Goal: Task Accomplishment & Management: Manage account settings

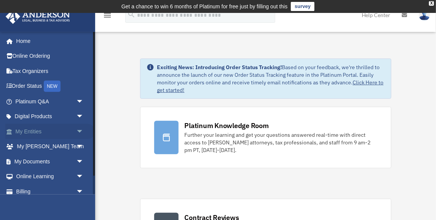
click at [78, 129] on span "arrow_drop_down" at bounding box center [83, 132] width 15 height 16
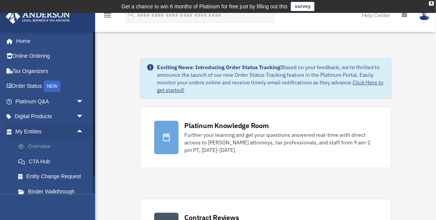
click at [56, 148] on link "Overview" at bounding box center [53, 146] width 84 height 15
click at [43, 145] on link "Overview" at bounding box center [53, 146] width 84 height 15
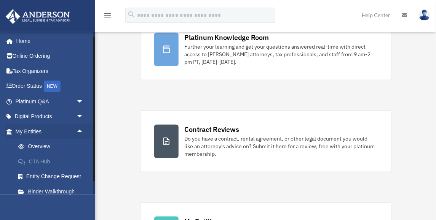
scroll to position [111, 0]
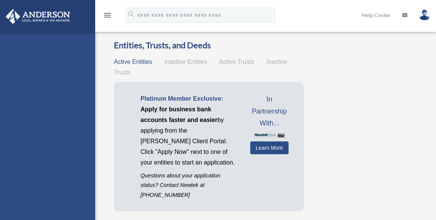
click at [78, 172] on div "[EMAIL_ADDRESS][DOMAIN_NAME] Sign Out [EMAIL_ADDRESS][DOMAIN_NAME] Home Online …" at bounding box center [47, 142] width 95 height 220
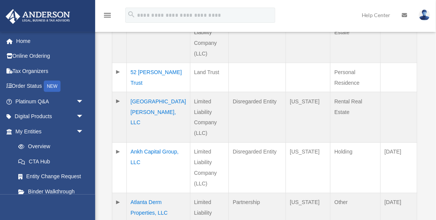
scroll to position [309, 0]
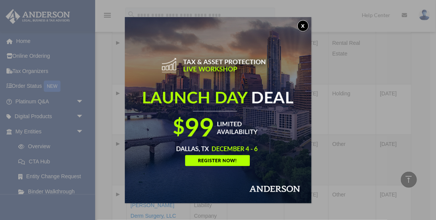
click at [301, 24] on button "x" at bounding box center [302, 25] width 11 height 11
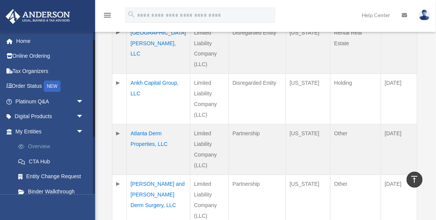
scroll to position [111, 0]
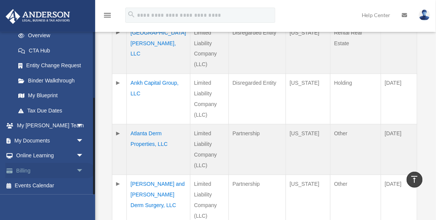
click at [80, 167] on span "arrow_drop_down" at bounding box center [83, 171] width 15 height 16
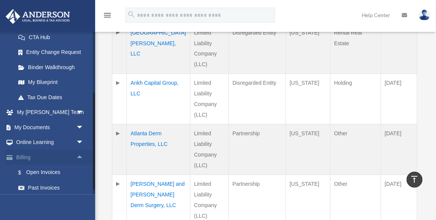
scroll to position [156, 0]
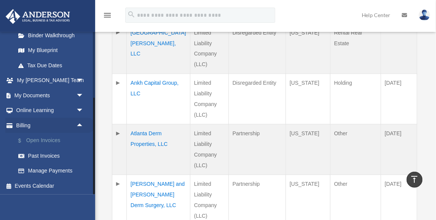
click at [47, 140] on link "$ Open Invoices" at bounding box center [53, 141] width 84 height 16
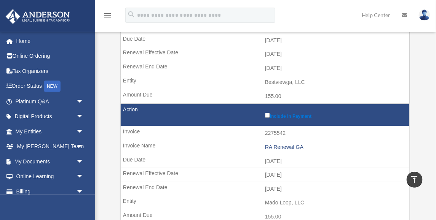
scroll to position [156, 0]
